Goal: Task Accomplishment & Management: Complete application form

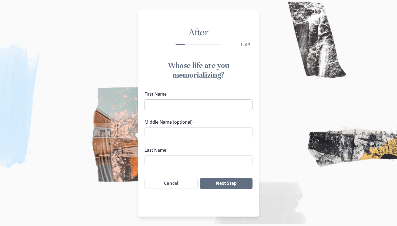
click at [195, 105] on input "First Name" at bounding box center [198, 105] width 108 height 11
type input "[PERSON_NAME]"
click at [192, 132] on input "Middle Name (optional)" at bounding box center [198, 133] width 108 height 11
type input "[PERSON_NAME]"
click at [179, 163] on input "Last Name" at bounding box center [198, 161] width 108 height 11
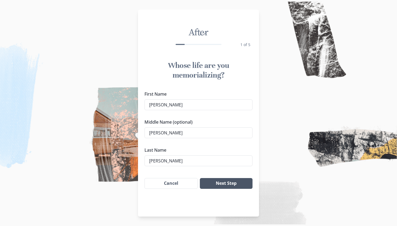
type input "[PERSON_NAME]"
click at [221, 185] on button "Next Step" at bounding box center [226, 183] width 53 height 11
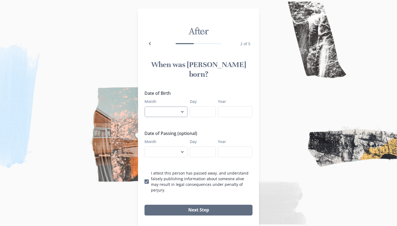
select select "7"
click at [196, 107] on input "Day" at bounding box center [203, 112] width 26 height 11
type input "2"
select select "9"
click at [199, 107] on input "Day" at bounding box center [203, 112] width 26 height 11
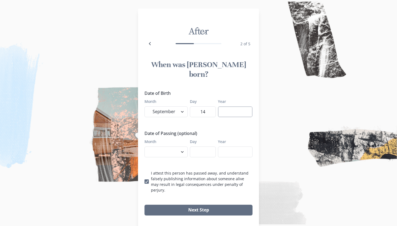
type input "14"
click at [239, 107] on input "Year" at bounding box center [235, 112] width 35 height 11
type input "2001"
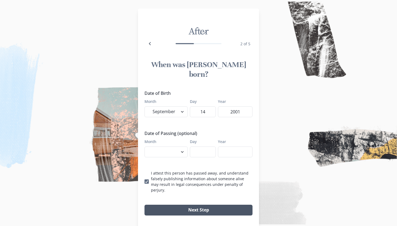
click at [187, 205] on button "Next Step" at bounding box center [198, 210] width 108 height 11
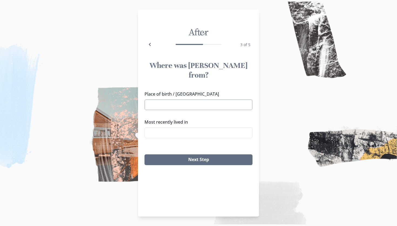
click at [183, 100] on input "Place of birth / [GEOGRAPHIC_DATA]" at bounding box center [198, 105] width 108 height 11
click at [164, 104] on li "[GEOGRAPHIC_DATA], [GEOGRAPHIC_DATA]" at bounding box center [198, 105] width 105 height 8
type input "[GEOGRAPHIC_DATA], [GEOGRAPHIC_DATA]"
click at [169, 128] on input "Most recently lived in" at bounding box center [198, 133] width 108 height 11
drag, startPoint x: 172, startPoint y: 129, endPoint x: 180, endPoint y: 131, distance: 8.4
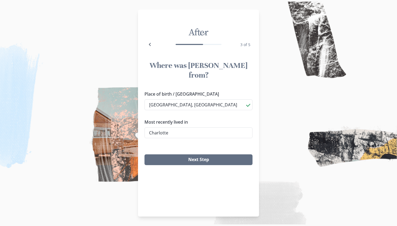
click at [180, 131] on li "[GEOGRAPHIC_DATA], [GEOGRAPHIC_DATA]" at bounding box center [198, 133] width 107 height 9
type input "[GEOGRAPHIC_DATA], [GEOGRAPHIC_DATA]"
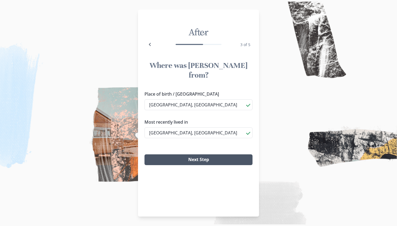
click at [185, 155] on button "Next Step" at bounding box center [198, 160] width 108 height 11
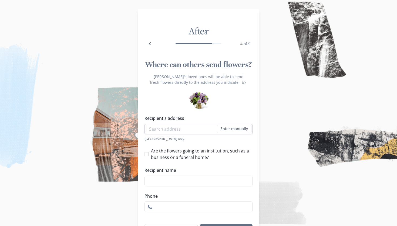
click at [183, 133] on input "Recipient's address" at bounding box center [198, 129] width 108 height 11
click at [178, 144] on li "[STREET_ADDRESS]" at bounding box center [198, 145] width 107 height 9
type input "[STREET_ADDRESS]"
type input "1"
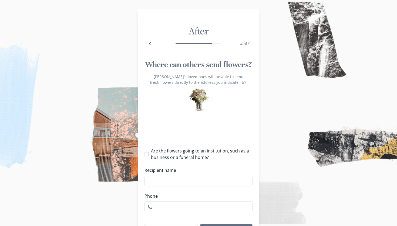
select select "NC"
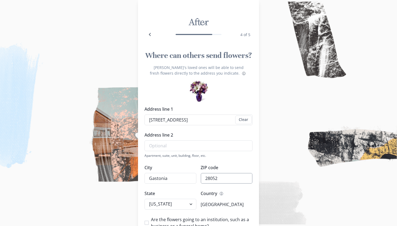
scroll to position [10, 0]
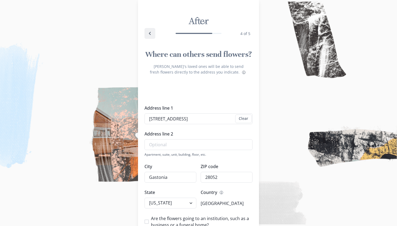
click at [148, 34] on icon "Back" at bounding box center [149, 33] width 6 height 6
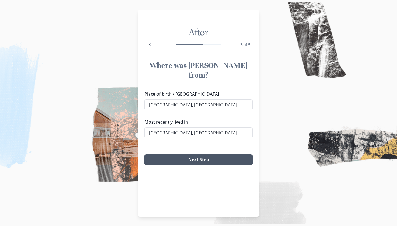
click at [178, 155] on button "Next Step" at bounding box center [198, 160] width 108 height 11
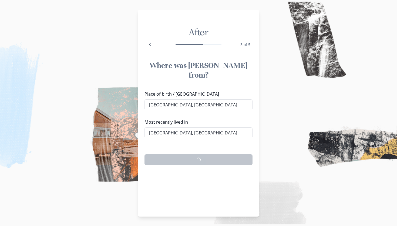
select select "NC"
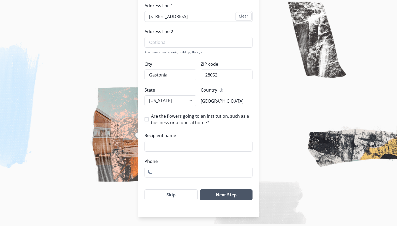
scroll to position [118, 0]
click at [208, 196] on button "Next Step" at bounding box center [226, 195] width 53 height 11
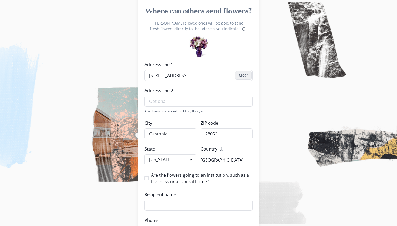
click at [247, 80] on button "Clear" at bounding box center [243, 75] width 16 height 9
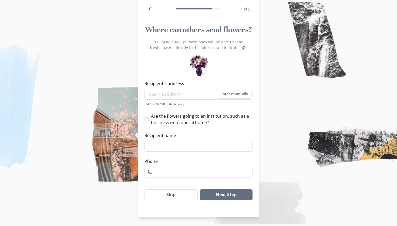
scroll to position [40, 0]
click at [165, 198] on button "Skip" at bounding box center [170, 195] width 53 height 11
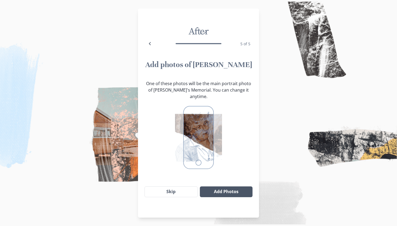
click at [214, 187] on button "Add Photos" at bounding box center [226, 192] width 53 height 11
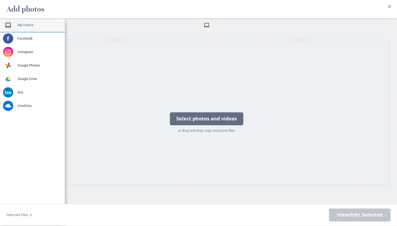
click at [31, 29] on div "My Device" at bounding box center [32, 24] width 65 height 13
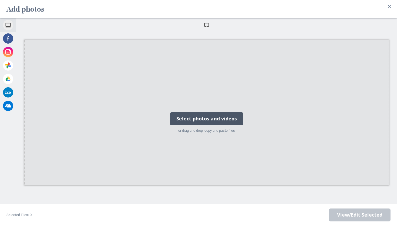
click at [172, 107] on div "Select photos and videos or drag and drop, copy and paste files" at bounding box center [206, 113] width 80 height 54
click at [185, 117] on div "Select photos and videos" at bounding box center [206, 119] width 73 height 13
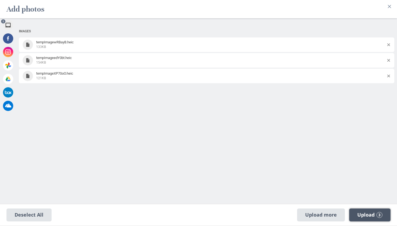
click at [357, 213] on span "Upload 3" at bounding box center [369, 215] width 25 height 6
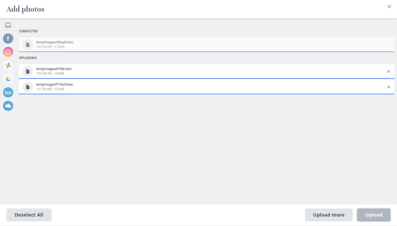
select select "2025"
select select "8"
select select "20"
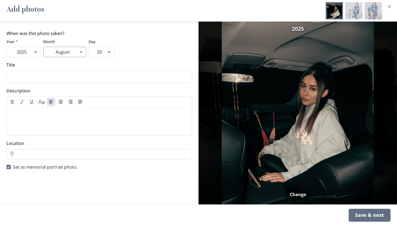
select select "3"
click at [355, 9] on div at bounding box center [353, 10] width 17 height 17
click at [351, 13] on div at bounding box center [353, 10] width 17 height 17
click at [114, 77] on input "Title" at bounding box center [98, 76] width 185 height 13
type input "Graduation"
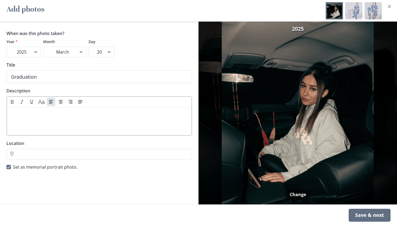
click at [128, 124] on div at bounding box center [99, 121] width 178 height 22
click at [362, 218] on div "Save & next" at bounding box center [369, 215] width 42 height 13
select select "2025"
select select "8"
select select "20"
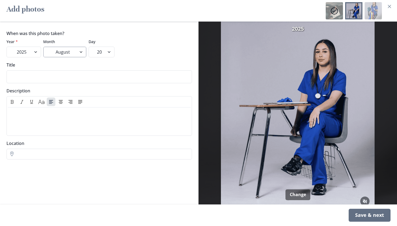
select select "3"
select select "25"
click at [51, 77] on input "Title" at bounding box center [98, 76] width 185 height 13
click at [353, 212] on div "Save & next" at bounding box center [369, 215] width 42 height 13
select select "2025"
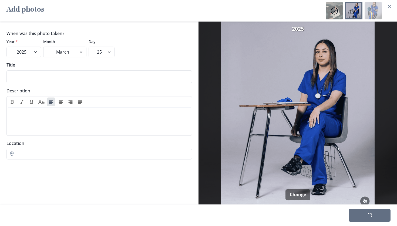
select select "8"
select select "20"
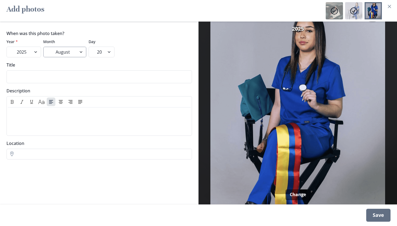
select select "3"
click at [379, 217] on div "Save" at bounding box center [378, 215] width 24 height 13
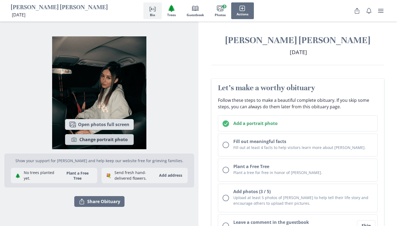
click at [121, 140] on button "Camera Change portrait photo" at bounding box center [99, 139] width 69 height 11
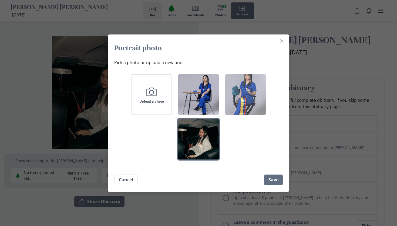
click at [234, 87] on img "button" at bounding box center [245, 94] width 40 height 40
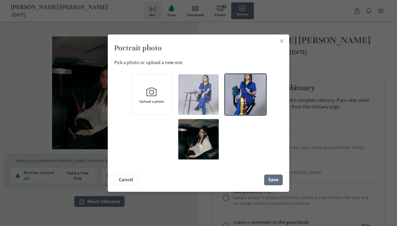
click at [194, 98] on img "button" at bounding box center [198, 94] width 40 height 40
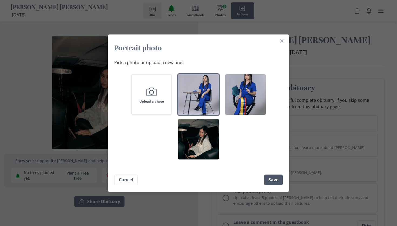
click at [278, 178] on button "Save" at bounding box center [273, 180] width 19 height 11
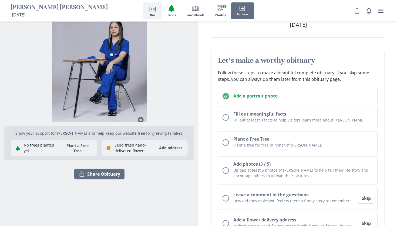
scroll to position [27, 0]
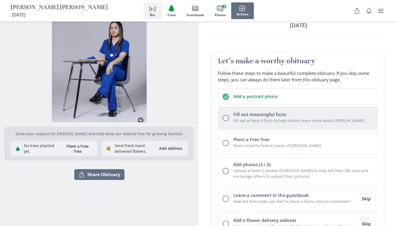
click at [276, 126] on button "Fill out meaningful facts Fill out at least 4 facts to help visitors learn more…" at bounding box center [297, 118] width 159 height 23
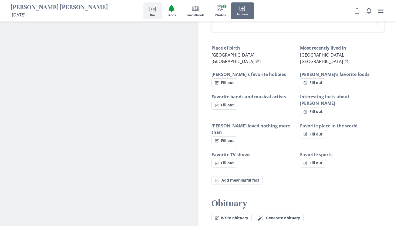
scroll to position [299, 0]
click at [231, 78] on button "Fill out" at bounding box center [224, 82] width 26 height 9
select select "[PERSON_NAME]'s favorite hobbies"
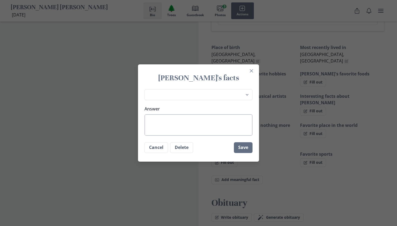
click at [197, 118] on textarea "Answer" at bounding box center [198, 125] width 108 height 22
type textarea "S"
type textarea "x"
type textarea "Sh"
type textarea "x"
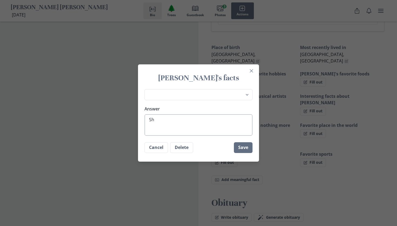
type textarea "She"
type textarea "x"
type textarea "She"
type textarea "x"
type textarea "She l"
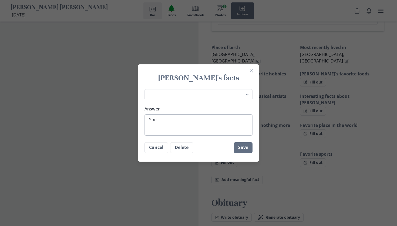
type textarea "x"
type textarea "She lo"
type textarea "x"
type textarea "She lov"
type textarea "x"
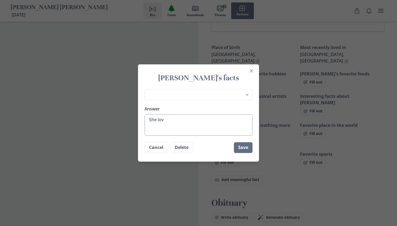
type textarea "She love"
type textarea "x"
type textarea "She loved"
type textarea "x"
type textarea "She loved"
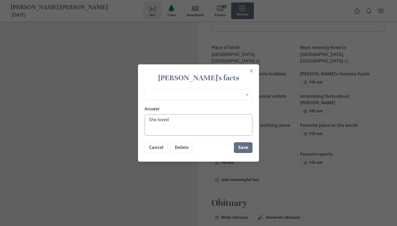
type textarea "x"
type textarea "She loved t"
type textarea "x"
type textarea "She loved to"
type textarea "x"
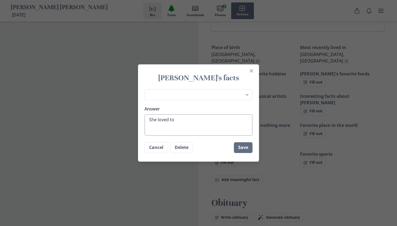
type textarea "She loved to"
type textarea "x"
type textarea "She loved to g"
type textarea "x"
type textarea "She loved to go"
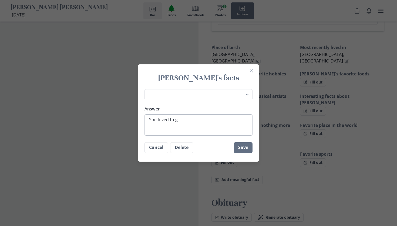
type textarea "x"
type textarea "She loved to go"
type textarea "x"
type textarea "She loved to go h"
type textarea "x"
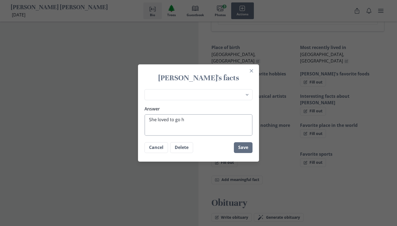
type textarea "She loved to go hi"
type textarea "x"
type textarea "She loved to go hik"
type textarea "x"
type textarea "She loved to go hiki"
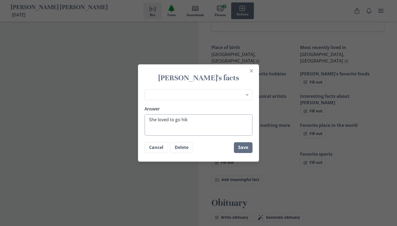
type textarea "x"
type textarea "She loved to go hikin"
type textarea "x"
type textarea "She loved to go hiking"
type textarea "x"
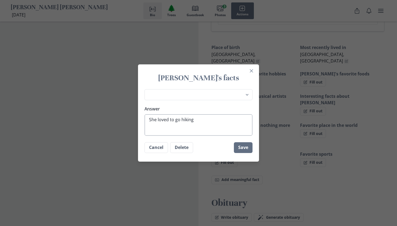
type textarea "She loved to go hiking,"
type textarea "x"
type textarea "She loved to go hiking,"
type textarea "x"
type textarea "She loved to go hiking, h"
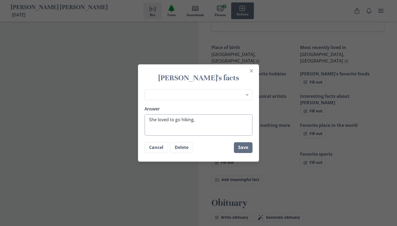
type textarea "x"
type textarea "She loved to go hiking, he"
type textarea "x"
type textarea "She loved to go hiking, [GEOGRAPHIC_DATA]"
type textarea "x"
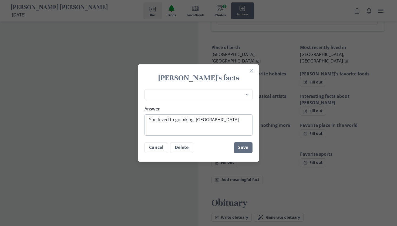
type textarea "She loved to go hiking, help"
type textarea "x"
type textarea "She loved to go hiking, help"
type textarea "x"
type textarea "She loved to go hiking, help a"
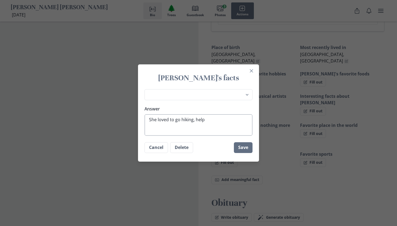
type textarea "x"
type textarea "She loved to go hiking, help an"
type textarea "x"
type textarea "She loved to go hiking, help ani"
type textarea "x"
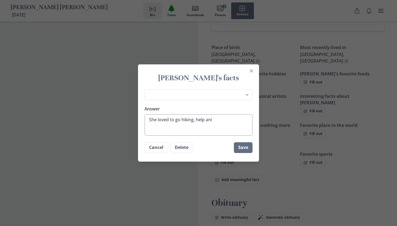
type textarea "She loved to go hiking, help anim"
type textarea "x"
type textarea "She loved to go hiking, help anima"
type textarea "x"
type textarea "She loved to go hiking, help animal"
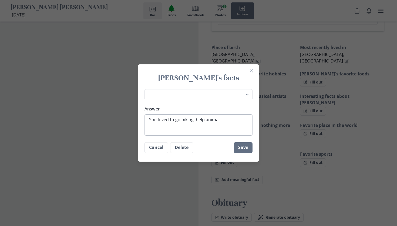
type textarea "x"
type textarea "She loved to go hiking, help animals"
type textarea "x"
type textarea "She loved to go hiking, help animals"
type textarea "x"
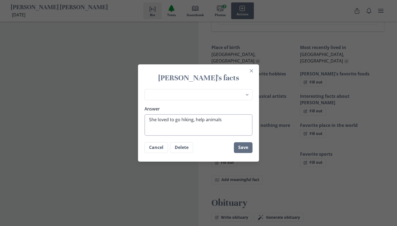
type textarea "She loved to go hiking, help animals i"
type textarea "x"
type textarea "She loved to go hiking, help animals in"
type textarea "x"
type textarea "She loved to go hiking, help animals in"
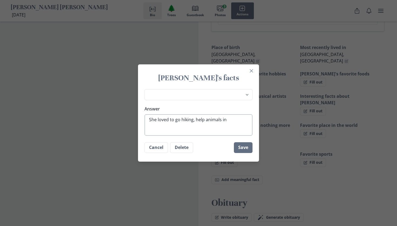
type textarea "x"
type textarea "She loved to go hiking, help animals in t"
type textarea "x"
type textarea "She loved to go hiking, help animals in th"
type textarea "x"
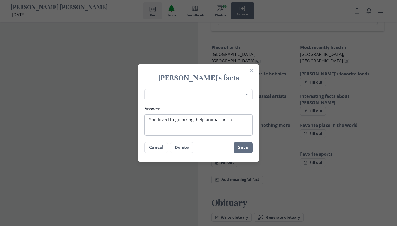
type textarea "She loved to go hiking, help animals in the"
type textarea "x"
type textarea "She loved to go hiking, help animals in the"
type textarea "x"
type textarea "She loved to go hiking, help animals in the s"
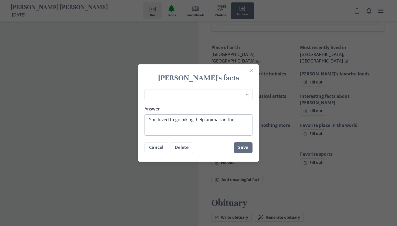
type textarea "x"
type textarea "She loved to go hiking, help animals in the sh"
type textarea "x"
type textarea "She loved to go hiking, help animals in the she"
type textarea "x"
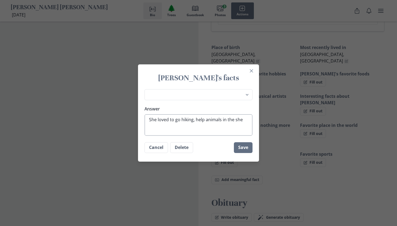
type textarea "She loved to go hiking, help animals in the shel"
type textarea "x"
type textarea "She loved to go hiking, help animals in the [PERSON_NAME]"
type textarea "x"
type textarea "She loved to go hiking, help animals in the [PERSON_NAME]"
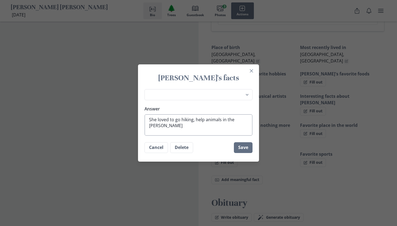
type textarea "x"
type textarea "She loved to go hiking, help animals in the shelter"
type textarea "x"
type textarea "She loved to go hiking, help animals in the shelter."
type textarea "x"
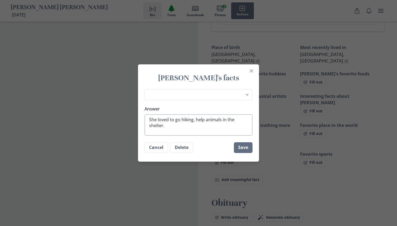
type textarea "She loved to go hiking, help animals in the shelter."
type textarea "x"
type textarea "She loved to go hiking, help animals in the shelter. S"
type textarea "x"
type textarea "She loved to go hiking, help animals in the shelter. Sh"
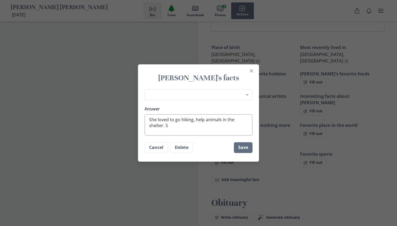
type textarea "x"
type textarea "She loved to go hiking, help animals in the shelter. She"
type textarea "x"
type textarea "She loved to go hiking, help animals in the shelter. She"
type textarea "x"
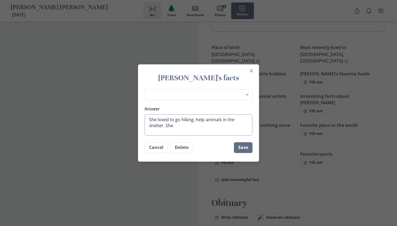
type textarea "She loved to go hiking, help animals in the shelter. She l"
type textarea "x"
type textarea "She loved to go hiking, help animals in the shelter. She lo"
type textarea "x"
type textarea "She loved to go hiking, help animals in the shelter. She lov"
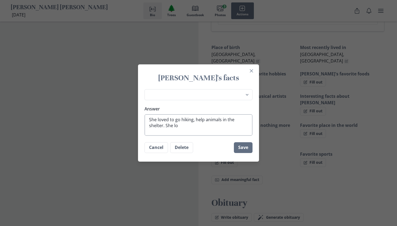
type textarea "x"
type textarea "She loved to go hiking, help animals in the shelter. She love"
type textarea "x"
type textarea "She loved to go hiking, help animals in the shelter. She loved"
type textarea "x"
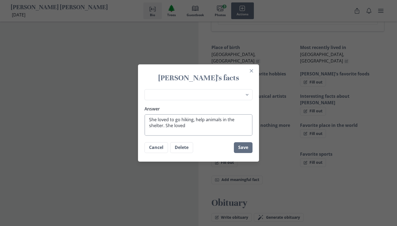
type textarea "She loved to go hiking, help animals in the shelter. She loved"
type textarea "x"
type textarea "She loved to go hiking, help animals in the shelter. She loved t"
type textarea "x"
type textarea "She loved to go hiking, help animals in the shelter. She loved to"
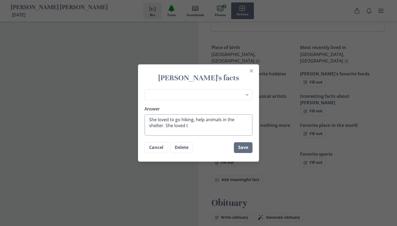
type textarea "x"
type textarea "She loved to go hiking, help animals in the shelter. She loved to"
type textarea "x"
type textarea "She loved to go hiking, help animals in the shelter. She loved to v"
type textarea "x"
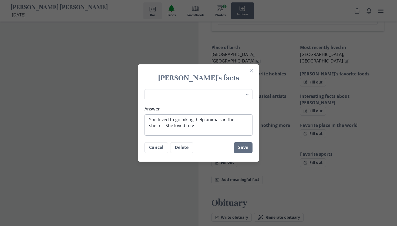
type textarea "She loved to go hiking, help animals in the shelter. She loved to vi"
type textarea "x"
type textarea "She loved to go hiking, help animals in the shelter. She loved to vis"
type textarea "x"
type textarea "She loved to go hiking, help animals in the shelter. She loved to visi"
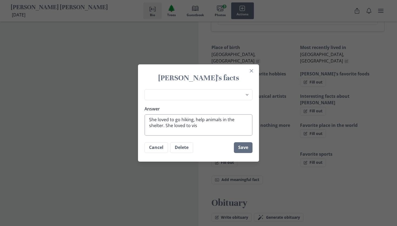
type textarea "x"
type textarea "She loved to go hiking, help animals in the shelter. She loved to visit"
type textarea "x"
type textarea "She loved to go hiking, help animals in the shelter. She loved to visit"
type textarea "x"
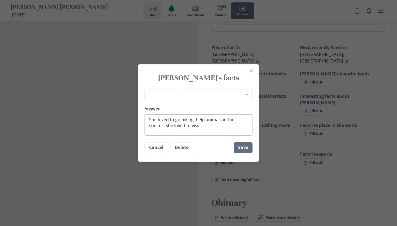
type textarea "She loved to go hiking, help animals in the shelter. She loved to visit n"
type textarea "x"
type textarea "She loved to go hiking, help animals in the shelter. She loved to visit ne"
type textarea "x"
type textarea "She loved to go hiking, help animals in the shelter. She loved to visit new"
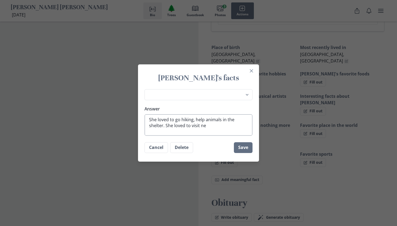
type textarea "x"
type textarea "She loved to go hiking, help animals in the shelter. She loved to visit new"
type textarea "x"
type textarea "She loved to go hiking, help animals in the shelter. She loved to visit new p"
type textarea "x"
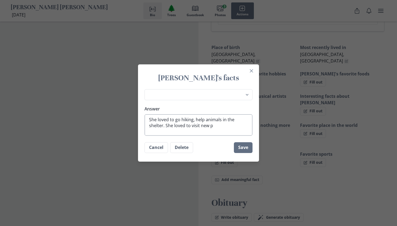
type textarea "She loved to go hiking, help animals in the shelter. She loved to visit new pl"
type textarea "x"
type textarea "She loved to go hiking, help animals in the shelter. She loved to visit new pla"
type textarea "x"
type textarea "She loved to go hiking, help animals in the shelter. She loved to visit new plac"
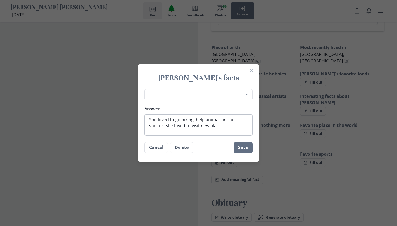
type textarea "x"
type textarea "She loved to go hiking, help animals in the shelter. She loved to visit new pla…"
type textarea "x"
type textarea "She loved to go hiking, help animals in the shelter. She loved to visit new pla…"
type textarea "x"
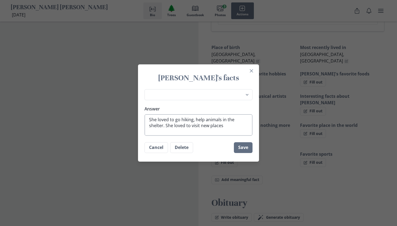
type textarea "She loved to go hiking, help animals in the shelter. She loved to visit new pla…"
type textarea "x"
type textarea "She loved to go hiking, help animals in the shelter. She loved to visit new pla…"
type textarea "x"
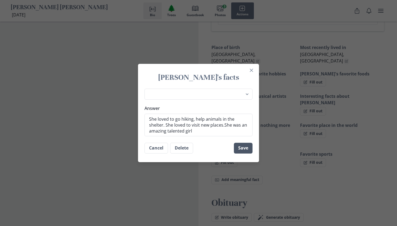
click at [243, 149] on button "Save" at bounding box center [243, 148] width 19 height 11
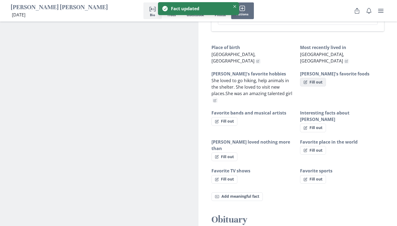
click at [311, 78] on button "Fill out" at bounding box center [313, 82] width 26 height 9
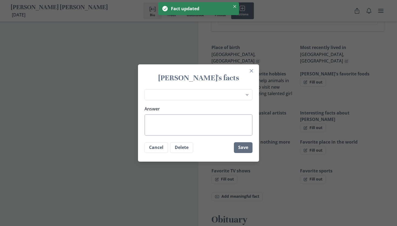
click at [181, 134] on textarea "Answer" at bounding box center [198, 125] width 108 height 22
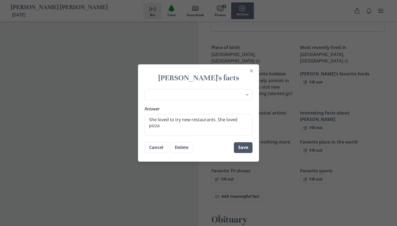
click at [240, 148] on button "Save" at bounding box center [243, 147] width 19 height 11
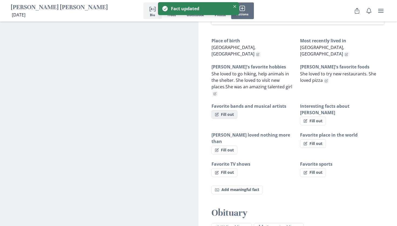
click at [224, 110] on button "Fill out" at bounding box center [224, 114] width 26 height 9
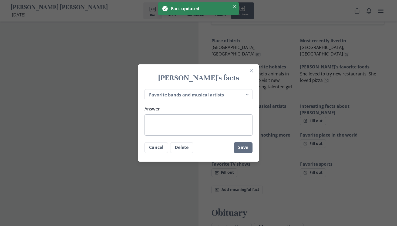
click at [199, 120] on textarea "Answer" at bounding box center [198, 125] width 108 height 22
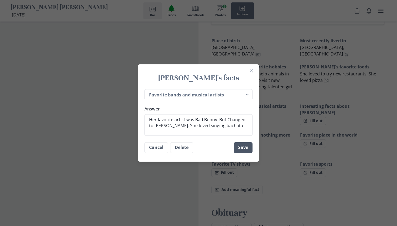
click at [241, 149] on button "Save" at bounding box center [243, 147] width 19 height 11
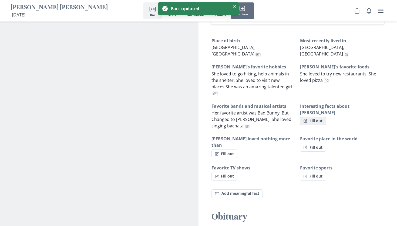
click at [317, 117] on button "Fill out" at bounding box center [313, 121] width 26 height 9
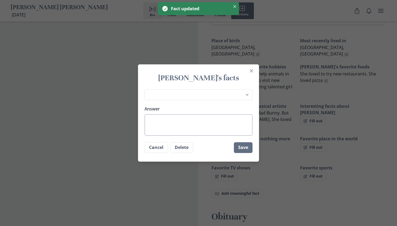
click at [217, 124] on textarea "Answer" at bounding box center [198, 125] width 108 height 22
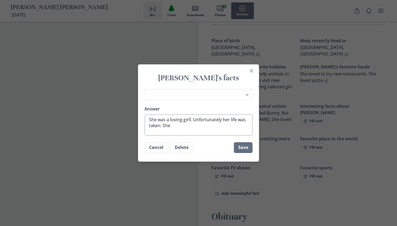
click at [189, 120] on textarea "She was a loving girll. Unfortunately her life was taken. She" at bounding box center [198, 125] width 108 height 22
click at [185, 126] on textarea "She was a loving girl. Unfortunately her life was taken. She" at bounding box center [198, 125] width 108 height 22
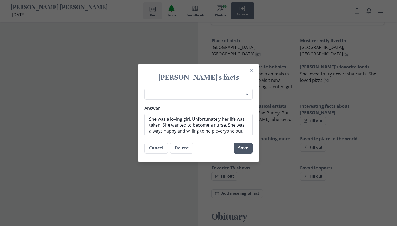
click at [246, 148] on button "Save" at bounding box center [243, 148] width 19 height 11
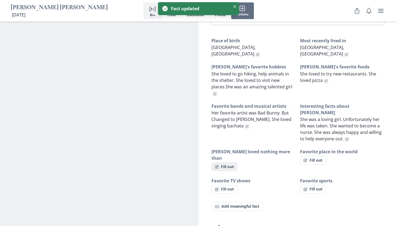
click at [227, 163] on button "Fill out" at bounding box center [224, 167] width 26 height 9
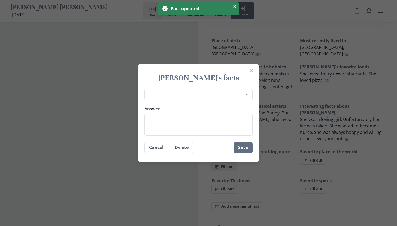
click at [251, 71] on button "Close" at bounding box center [251, 71] width 9 height 9
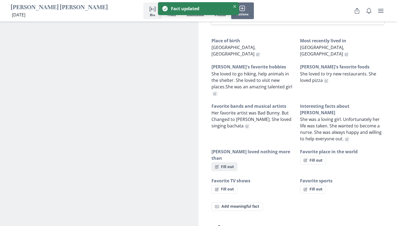
click at [229, 163] on button "Fill out" at bounding box center [224, 167] width 26 height 9
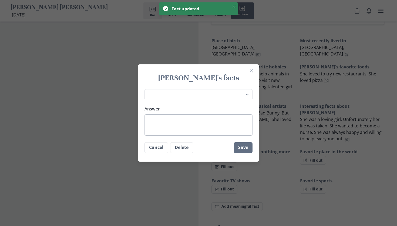
click at [183, 117] on textarea "Answer" at bounding box center [198, 125] width 108 height 22
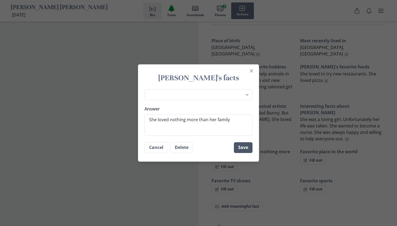
click at [234, 151] on button "Save" at bounding box center [243, 147] width 19 height 11
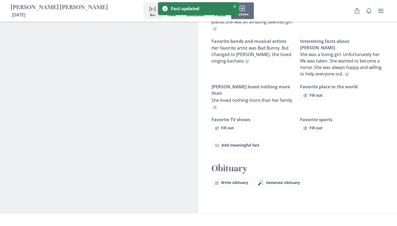
scroll to position [373, 0]
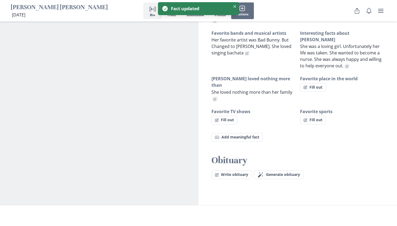
click at [278, 155] on div "Obituary Write obituary [PERSON_NAME] wand Generate obituary Generate" at bounding box center [297, 167] width 198 height 25
click at [278, 171] on button "Magic wand Generate obituary Generate" at bounding box center [279, 175] width 50 height 9
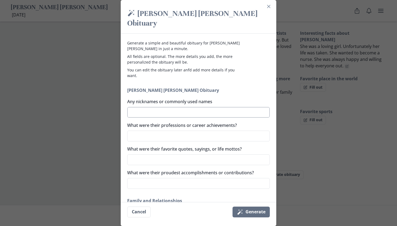
click at [185, 107] on textarea "Any nicknames or commonly used names" at bounding box center [198, 112] width 142 height 11
click at [176, 131] on textarea "What were their professions or career achievements?" at bounding box center [198, 136] width 142 height 11
click at [182, 155] on textarea "What were their favorite quotes, sayings, or life mottos?" at bounding box center [198, 160] width 142 height 11
click at [176, 178] on textarea "What were their proudest accomplishments or contributions?" at bounding box center [198, 183] width 142 height 11
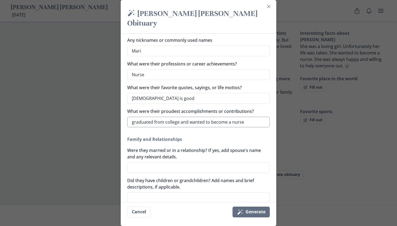
scroll to position [66, 0]
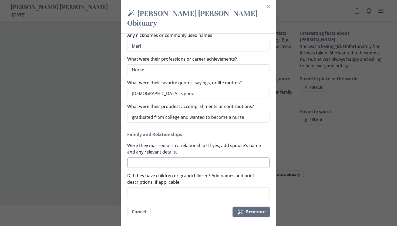
click at [165, 158] on textarea "Were they married or in a relationship? If yes, add spouse's name and any relev…" at bounding box center [198, 163] width 142 height 11
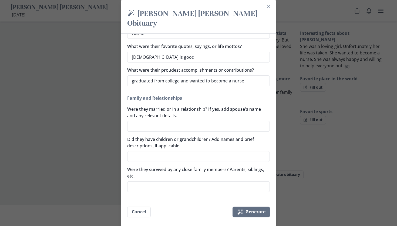
scroll to position [104, 0]
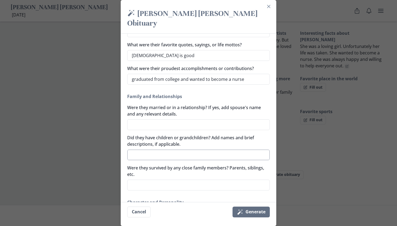
click at [164, 150] on textarea "Did they have children or grandchildren? Add names and brief descriptions, if a…" at bounding box center [198, 155] width 142 height 11
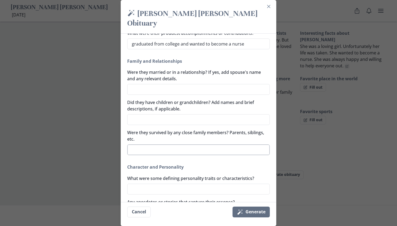
scroll to position [140, 0]
click at [164, 146] on div "[PERSON_NAME] [PERSON_NAME] Obituary Any nicknames or commonly used names [PERS…" at bounding box center [198, 159] width 142 height 432
click at [162, 144] on textarea "Were they survived by any close family members? Parents, siblings, etc." at bounding box center [198, 149] width 142 height 11
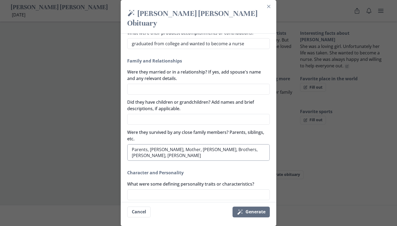
click at [180, 144] on textarea "Parents, [PERSON_NAME], Mother, [PERSON_NAME], Brothers, [PERSON_NAME], [PERSON…" at bounding box center [198, 152] width 142 height 17
click at [242, 144] on textarea "Parents, [PERSON_NAME], Mother, [PERSON_NAME], Brothers, [PERSON_NAME], [PERSON…" at bounding box center [198, 152] width 142 height 17
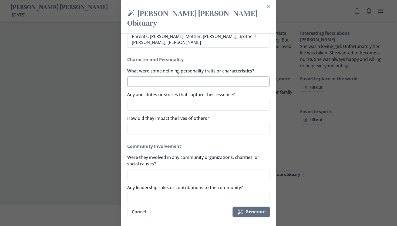
scroll to position [257, 0]
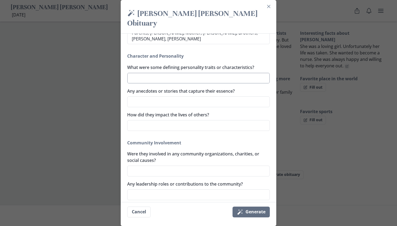
click at [188, 73] on textarea "What were some defining personality traits or characteristics?" at bounding box center [198, 78] width 142 height 11
click at [168, 97] on textarea "Any anecdotes or stories that capture their essence?" at bounding box center [198, 102] width 142 height 11
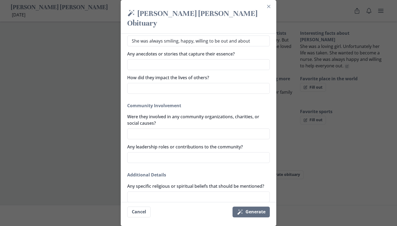
scroll to position [291, 0]
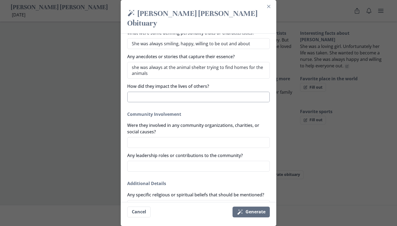
click at [161, 92] on textarea "How did they impact the lives of others?" at bounding box center [198, 97] width 142 height 11
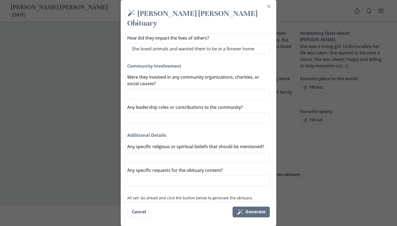
scroll to position [339, 0]
click at [146, 89] on textarea "Were they involved in any community organizations, charities, or social causes?" at bounding box center [198, 94] width 142 height 11
click at [165, 113] on textarea "Any leadership roles or contributions to the community?" at bounding box center [198, 118] width 142 height 11
click at [156, 152] on textarea "Any specific religious or spiritual beliefs that should be mentioned?" at bounding box center [198, 157] width 142 height 11
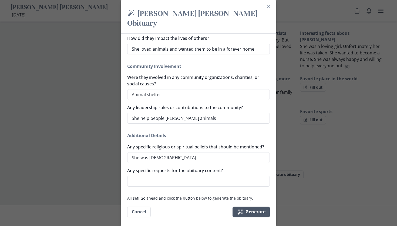
click at [248, 212] on button "Magic wand Generate" at bounding box center [250, 212] width 37 height 11
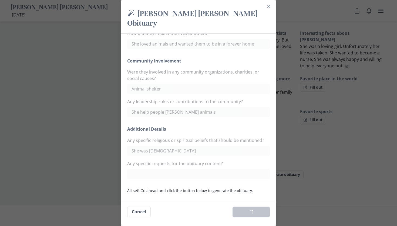
scroll to position [332, 0]
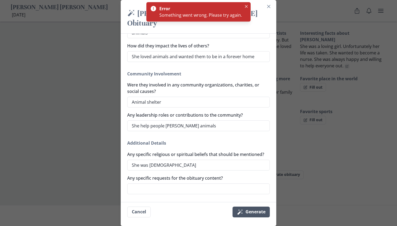
click at [248, 212] on button "Magic wand Generate" at bounding box center [250, 212] width 37 height 11
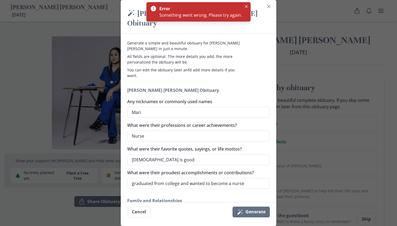
scroll to position [0, 0]
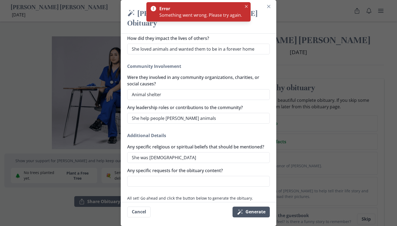
click at [240, 215] on icon "Magic wand" at bounding box center [240, 212] width 6 height 6
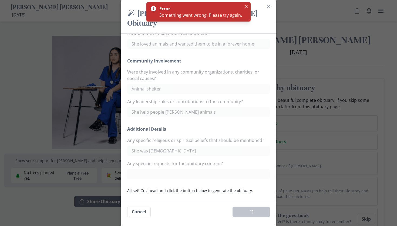
scroll to position [332, 0]
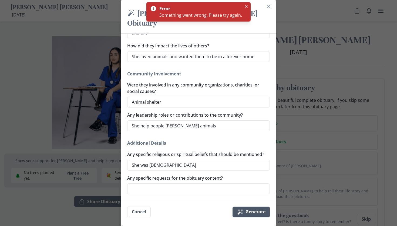
click at [241, 214] on icon "Magic wand" at bounding box center [240, 212] width 6 height 6
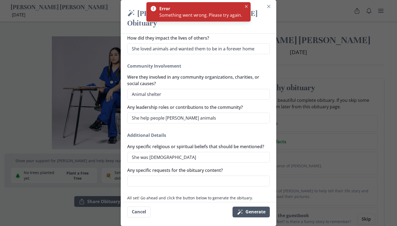
scroll to position [339, 0]
click at [226, 176] on textarea "Any specific requests for the obituary content?" at bounding box center [198, 181] width 142 height 11
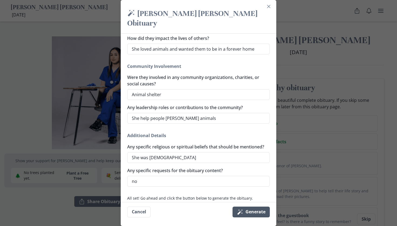
click at [249, 210] on button "Magic wand Generate" at bounding box center [250, 212] width 37 height 11
click at [242, 211] on icon "submit" at bounding box center [239, 212] width 5 height 5
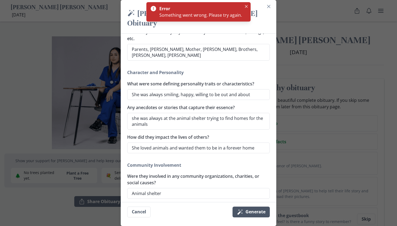
scroll to position [250, 0]
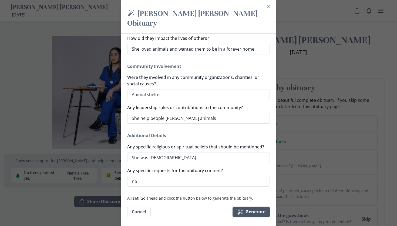
click at [245, 211] on button "Magic wand Generate" at bounding box center [250, 212] width 37 height 11
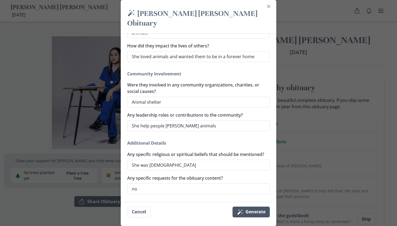
click at [248, 216] on button "Magic wand Generate" at bounding box center [250, 212] width 37 height 11
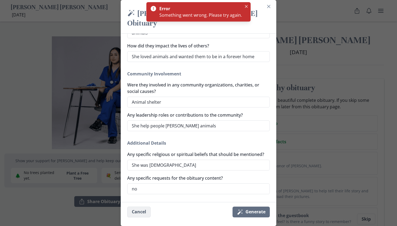
click at [141, 213] on button "Cancel" at bounding box center [138, 212] width 23 height 11
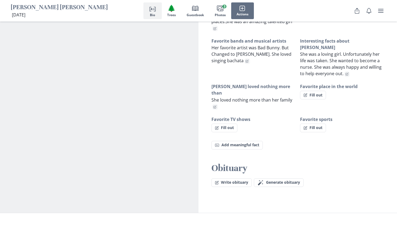
scroll to position [364, 0]
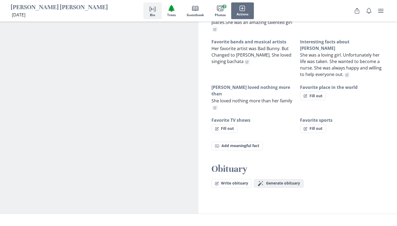
click at [268, 181] on span "Generate obituary" at bounding box center [283, 183] width 34 height 5
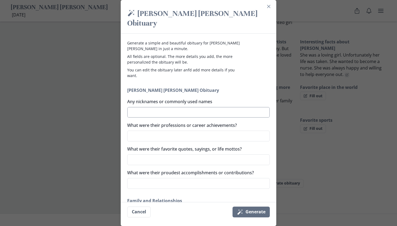
click at [195, 107] on textarea "Any nicknames or commonly used names" at bounding box center [198, 112] width 142 height 11
click at [170, 131] on textarea "What were their professions or career achievements?" at bounding box center [198, 136] width 142 height 11
click at [239, 213] on icon "submit" at bounding box center [239, 212] width 5 height 5
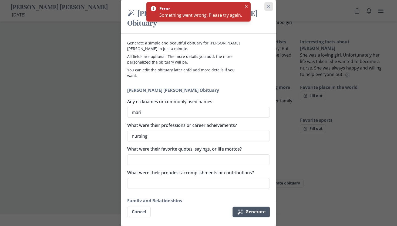
click at [268, 5] on icon "Close" at bounding box center [268, 6] width 3 height 3
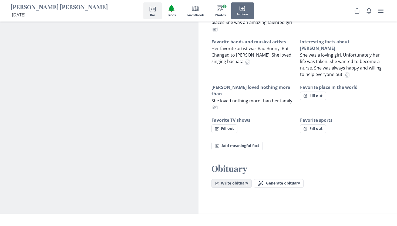
click at [233, 179] on button "Write obituary" at bounding box center [231, 183] width 40 height 9
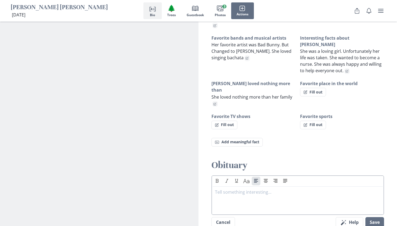
scroll to position [368, 0]
click at [231, 189] on div at bounding box center [297, 200] width 165 height 22
paste div
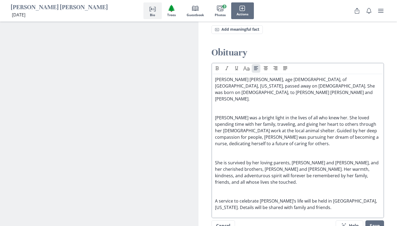
scroll to position [486, 0]
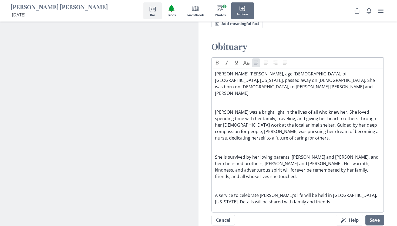
click at [223, 183] on p at bounding box center [297, 186] width 165 height 6
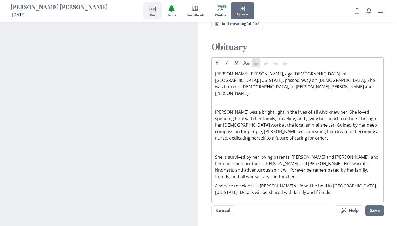
click at [214, 131] on div "[PERSON_NAME] [PERSON_NAME], age [DEMOGRAPHIC_DATA], of [GEOGRAPHIC_DATA], [US_…" at bounding box center [298, 133] width 170 height 125
click at [217, 154] on p "She is survived by her loving parents, [PERSON_NAME] and [PERSON_NAME], and her…" at bounding box center [297, 167] width 165 height 26
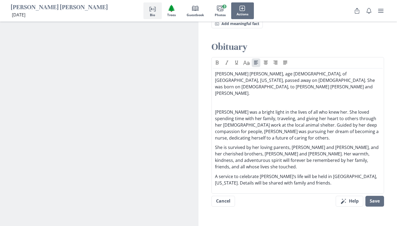
click at [215, 109] on p "[PERSON_NAME] was a bright light in the lives of all who knew her. She loved sp…" at bounding box center [297, 125] width 165 height 32
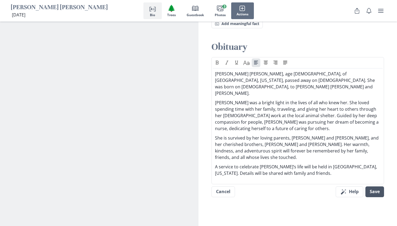
click at [371, 187] on button "Save" at bounding box center [374, 192] width 19 height 11
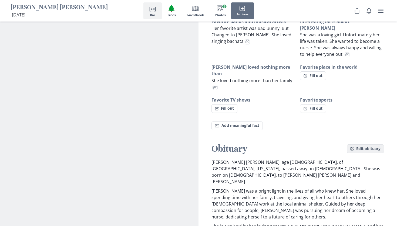
click at [364, 145] on button "Edit obituary" at bounding box center [364, 149] width 37 height 9
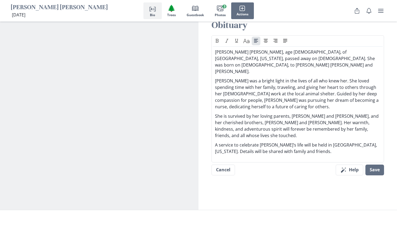
scroll to position [524, 0]
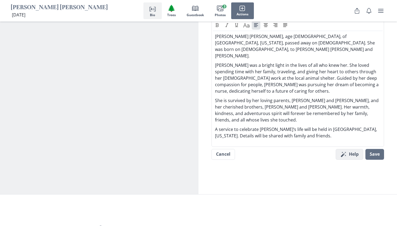
click at [354, 149] on button "Magic wand Help" at bounding box center [349, 154] width 28 height 11
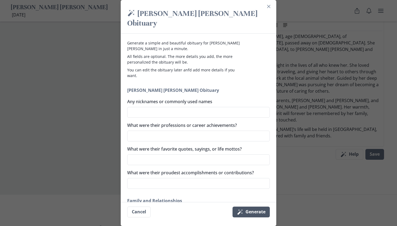
click at [249, 213] on button "Magic wand Generate" at bounding box center [250, 212] width 37 height 11
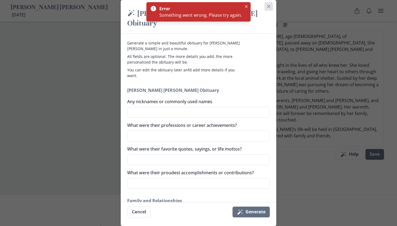
click at [267, 6] on icon "Close" at bounding box center [268, 6] width 3 height 3
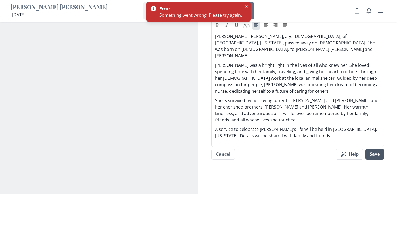
click at [376, 149] on button "Save" at bounding box center [374, 154] width 19 height 11
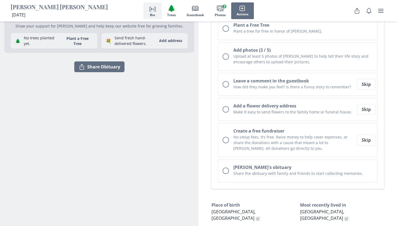
scroll to position [135, 0]
click at [361, 84] on button "Skip" at bounding box center [366, 84] width 18 height 11
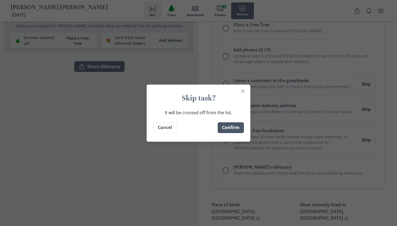
click at [232, 129] on button "Confirm" at bounding box center [230, 127] width 26 height 11
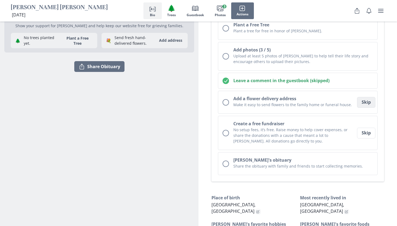
click at [362, 105] on button "Skip" at bounding box center [366, 102] width 18 height 11
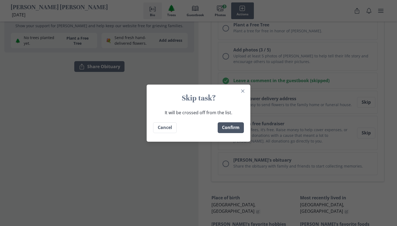
click at [236, 127] on button "Confirm" at bounding box center [230, 127] width 26 height 11
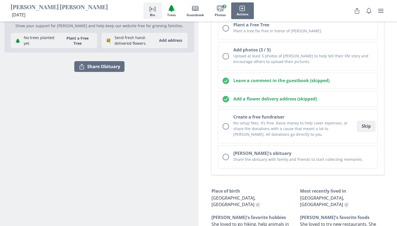
click at [363, 128] on button "Skip" at bounding box center [366, 126] width 18 height 11
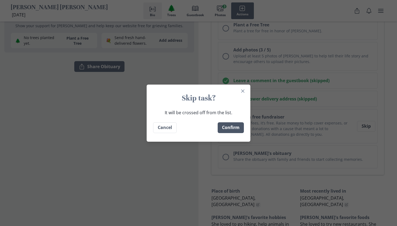
click at [237, 131] on button "Confirm" at bounding box center [230, 127] width 26 height 11
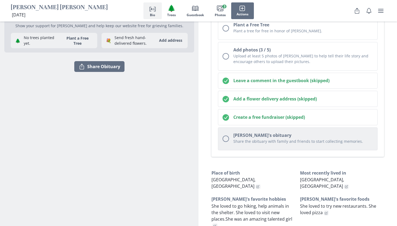
click at [277, 136] on h2 "[PERSON_NAME]'s obituary" at bounding box center [302, 135] width 139 height 6
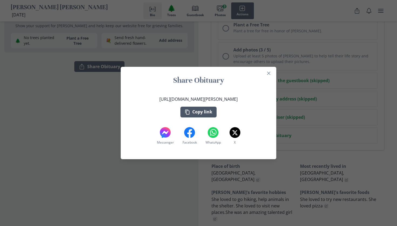
click at [204, 113] on button "Copy link" at bounding box center [198, 112] width 36 height 11
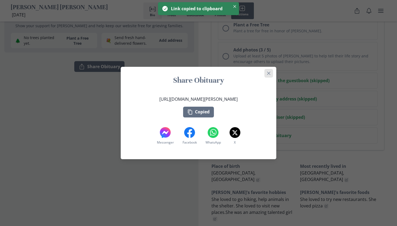
click at [268, 72] on icon "Close" at bounding box center [268, 73] width 3 height 3
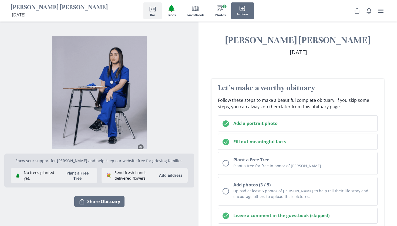
scroll to position [0, 0]
click at [238, 13] on span "Actions" at bounding box center [242, 14] width 12 height 4
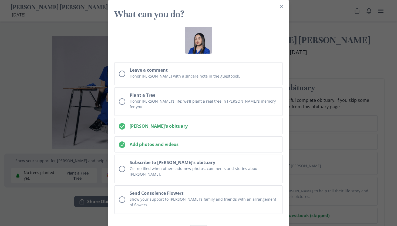
click at [198, 225] on button "Close" at bounding box center [198, 229] width 17 height 9
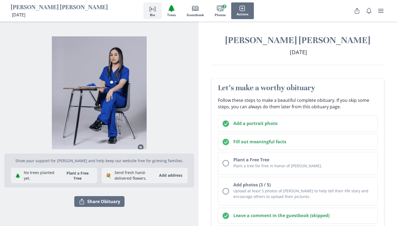
click at [154, 15] on span "Bio" at bounding box center [152, 15] width 5 height 4
click at [380, 11] on icon "user menu" at bounding box center [380, 11] width 5 height 4
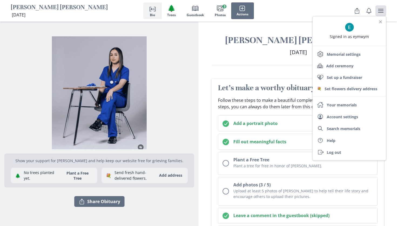
click at [297, 49] on span "[DATE]" at bounding box center [297, 52] width 17 height 7
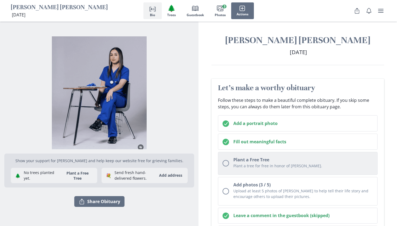
click at [248, 169] on p "Plant a tree for free in honor of [PERSON_NAME]." at bounding box center [302, 166] width 139 height 6
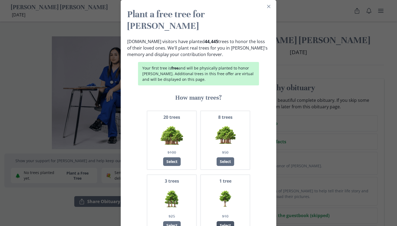
click at [221, 222] on div "Select" at bounding box center [225, 226] width 18 height 9
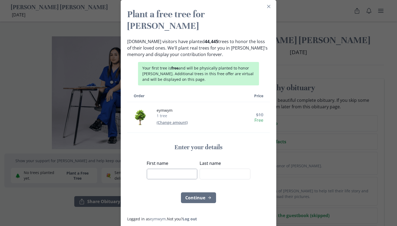
click at [189, 169] on input "First name" at bounding box center [171, 174] width 51 height 11
click at [227, 169] on input "Last name" at bounding box center [224, 174] width 51 height 11
click at [198, 193] on button "Continue" at bounding box center [198, 198] width 35 height 11
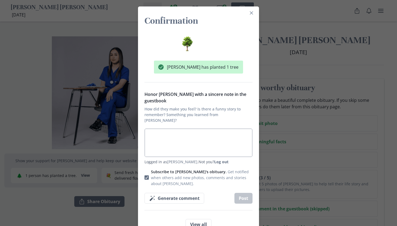
click at [200, 137] on textarea "Honor [PERSON_NAME] with a sincere note in the guestbook How did they make you …" at bounding box center [198, 143] width 108 height 29
click at [237, 193] on button "Post" at bounding box center [243, 198] width 18 height 11
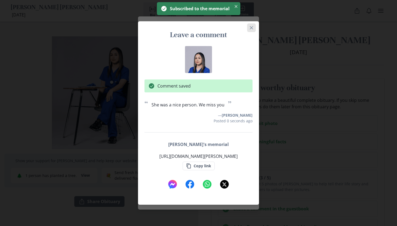
click at [252, 27] on icon "Close" at bounding box center [251, 27] width 3 height 3
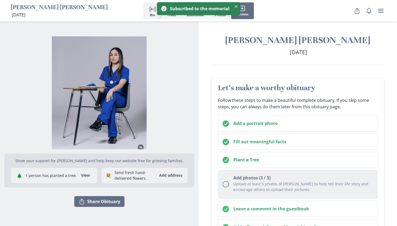
click at [245, 182] on p "Upload at least 5 photos of [PERSON_NAME] to help tell their life story and enc…" at bounding box center [302, 186] width 139 height 11
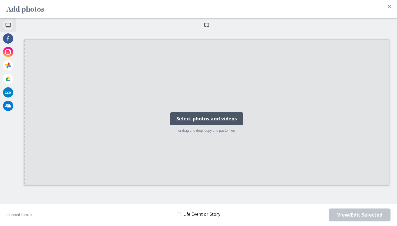
click at [197, 111] on div "Select photos and videos or drag and drop, copy and paste files" at bounding box center [206, 113] width 80 height 54
click at [200, 121] on div "Select photos and videos" at bounding box center [206, 119] width 73 height 13
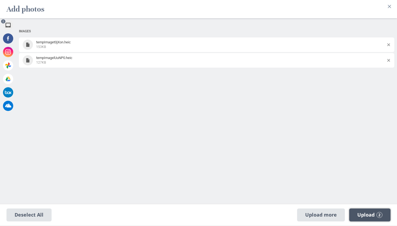
click at [369, 213] on span "Upload 2" at bounding box center [369, 215] width 25 height 6
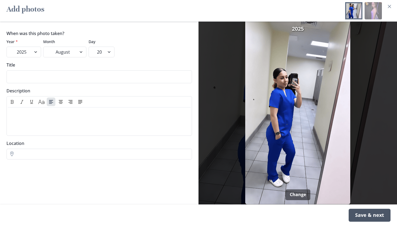
click at [367, 220] on div "Save & next" at bounding box center [369, 215] width 42 height 13
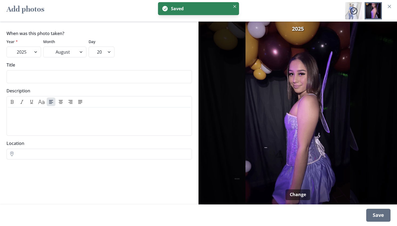
click at [365, 219] on footer "Save" at bounding box center [198, 216] width 397 height 22
click at [375, 219] on div "Save" at bounding box center [378, 215] width 24 height 13
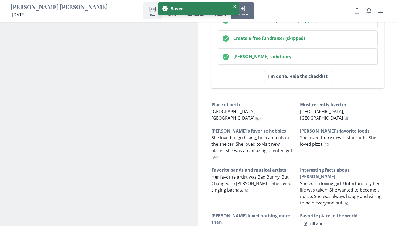
scroll to position [195, 0]
click at [316, 76] on button "I'm done. Hide the checklist" at bounding box center [297, 76] width 69 height 11
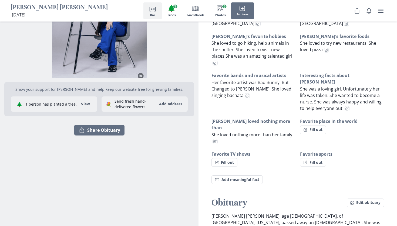
scroll to position [72, 0]
